Goal: Check status: Check status

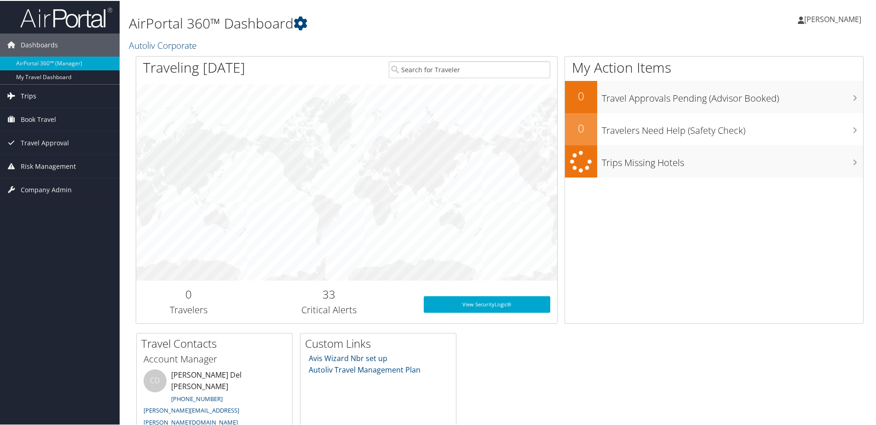
click at [15, 96] on icon at bounding box center [12, 95] width 14 height 14
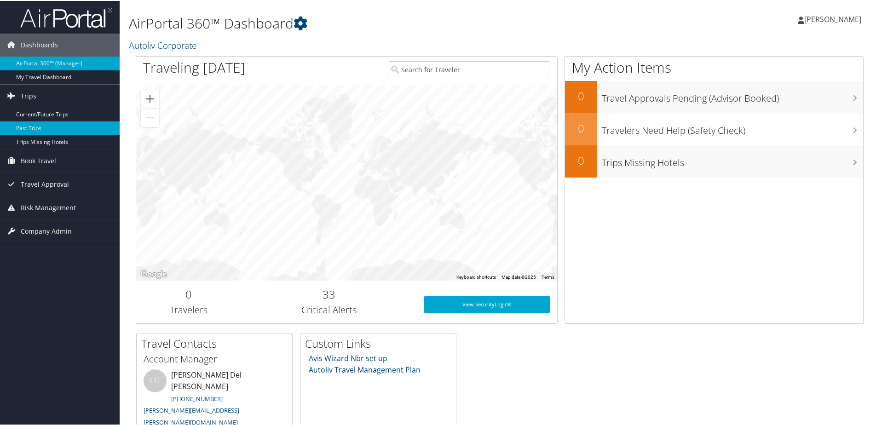
click at [17, 122] on link "Past Trips" at bounding box center [60, 128] width 120 height 14
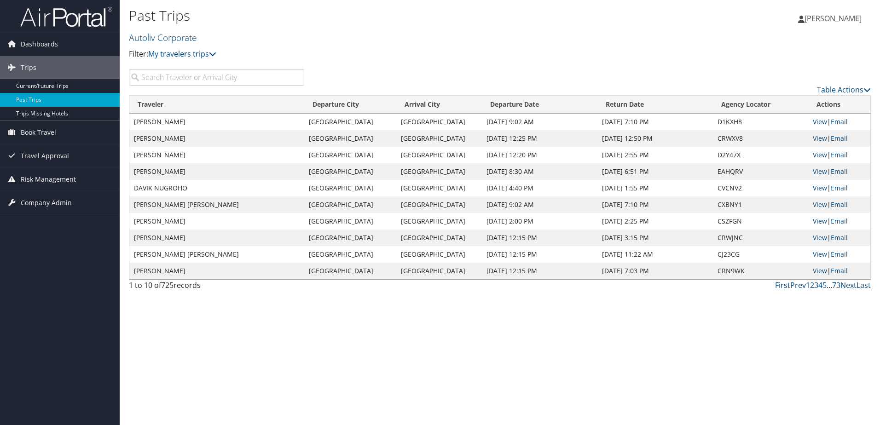
click at [201, 79] on input "search" at bounding box center [216, 77] width 175 height 17
click at [846, 283] on link "Next" at bounding box center [848, 285] width 16 height 10
click at [846, 285] on link "Next" at bounding box center [848, 285] width 16 height 10
click at [844, 284] on link "Next" at bounding box center [848, 285] width 16 height 10
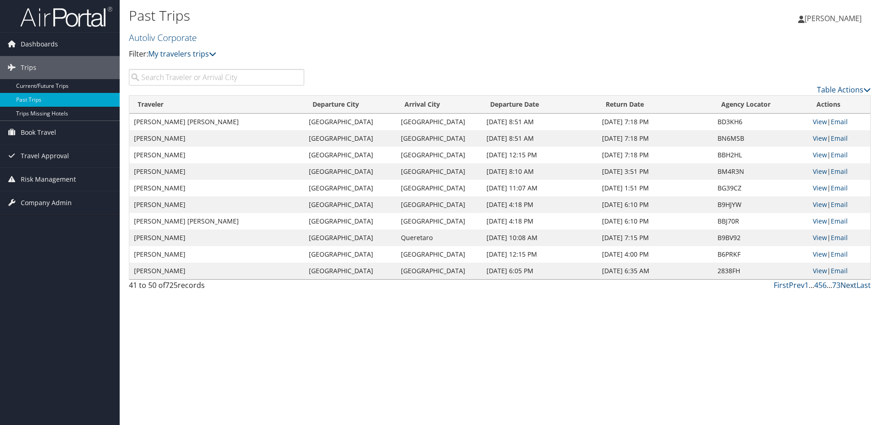
click at [844, 284] on link "Next" at bounding box center [848, 285] width 16 height 10
click at [836, 285] on link "73" at bounding box center [836, 285] width 8 height 10
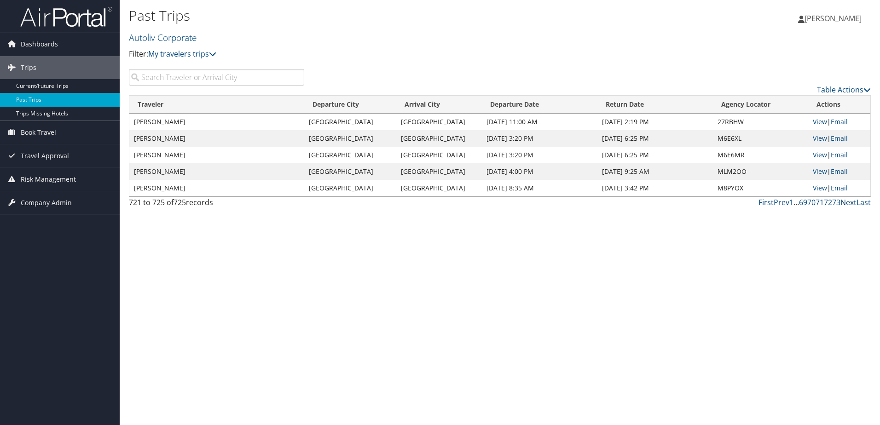
click at [849, 203] on link "Next" at bounding box center [848, 202] width 16 height 10
click at [149, 77] on input "search" at bounding box center [216, 77] width 175 height 17
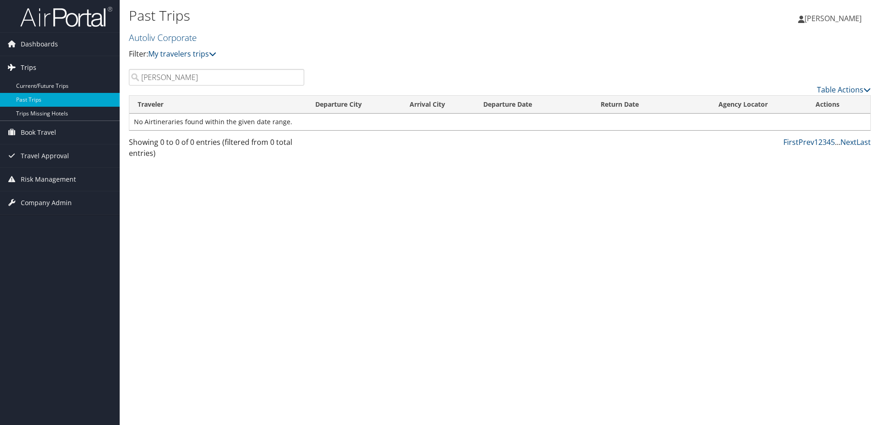
drag, startPoint x: 210, startPoint y: 75, endPoint x: 66, endPoint y: 73, distance: 144.0
click at [67, 73] on div "Dashboards AirPortal 360™ (Manager) My Travel Dashboard Trips Current/Future Tr…" at bounding box center [440, 212] width 880 height 425
type input "[PERSON_NAME]"
click at [844, 19] on span "[PERSON_NAME]" at bounding box center [832, 18] width 57 height 10
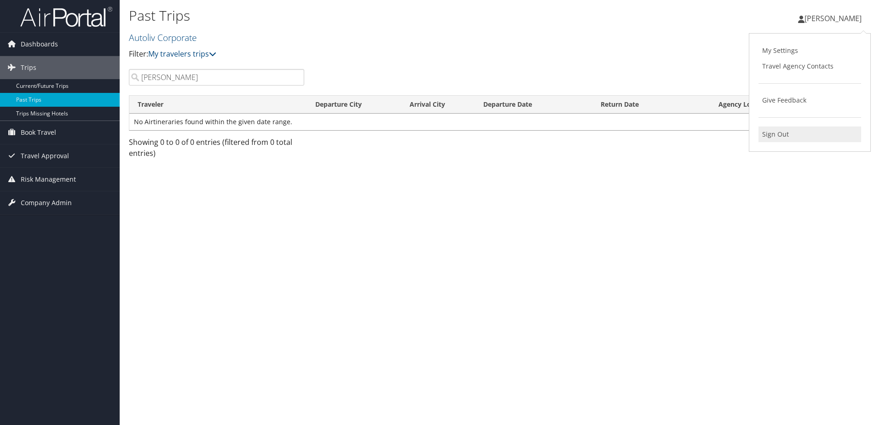
click at [770, 133] on link "Sign Out" at bounding box center [809, 135] width 103 height 16
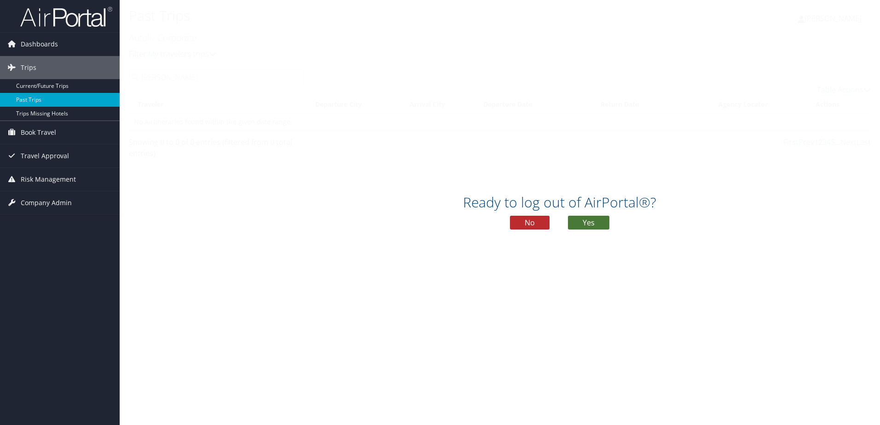
click at [585, 221] on button "Yes" at bounding box center [588, 223] width 41 height 14
